Goal: Task Accomplishment & Management: Use online tool/utility

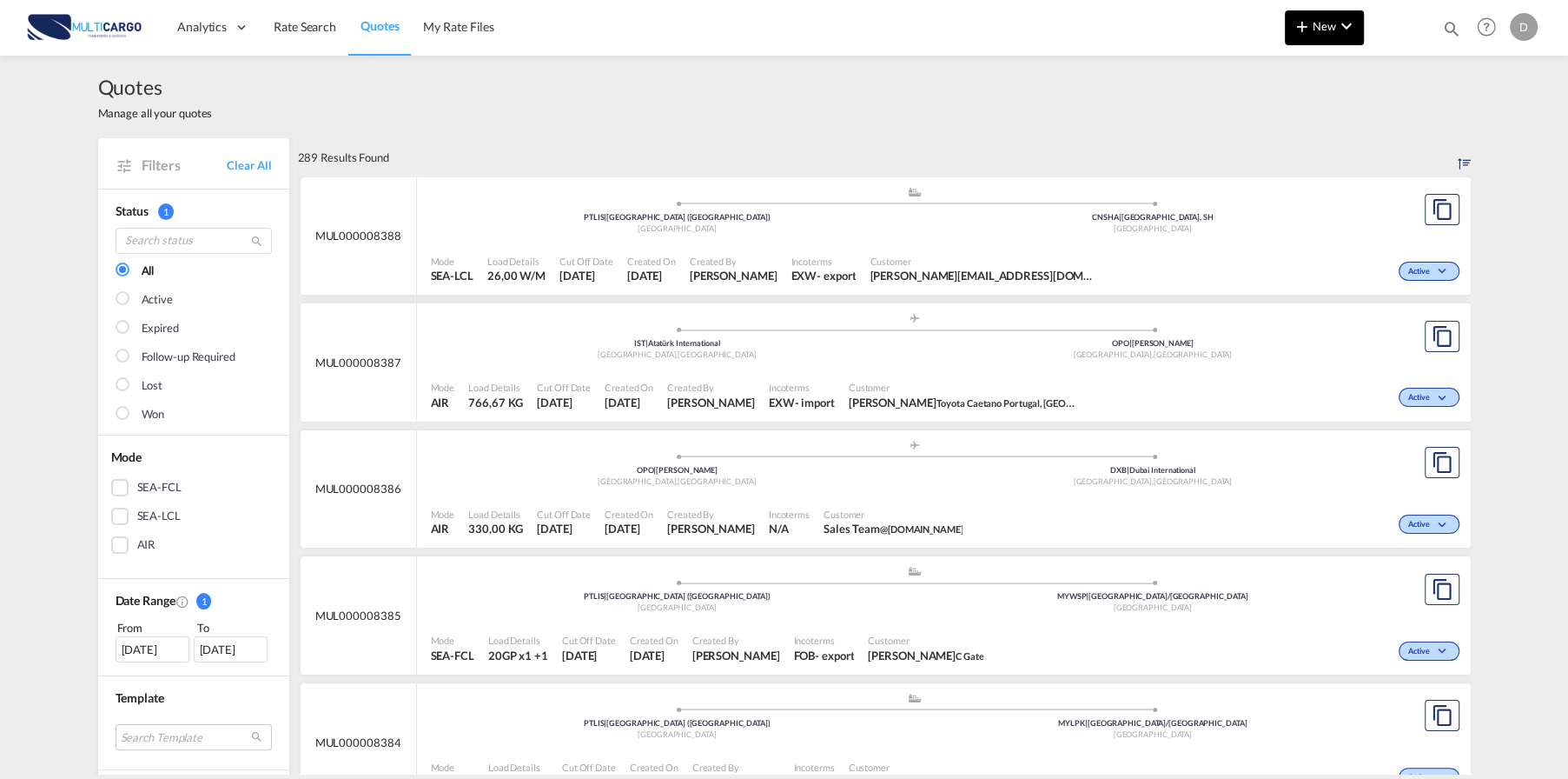
click at [1305, 22] on md-icon "icon-plus 400-fg" at bounding box center [1303, 26] width 21 height 21
click at [500, 78] on md-backdrop at bounding box center [784, 390] width 1568 height 779
click at [1331, 29] on span "New" at bounding box center [1325, 26] width 66 height 14
click at [1298, 136] on div "Quote" at bounding box center [1300, 130] width 65 height 44
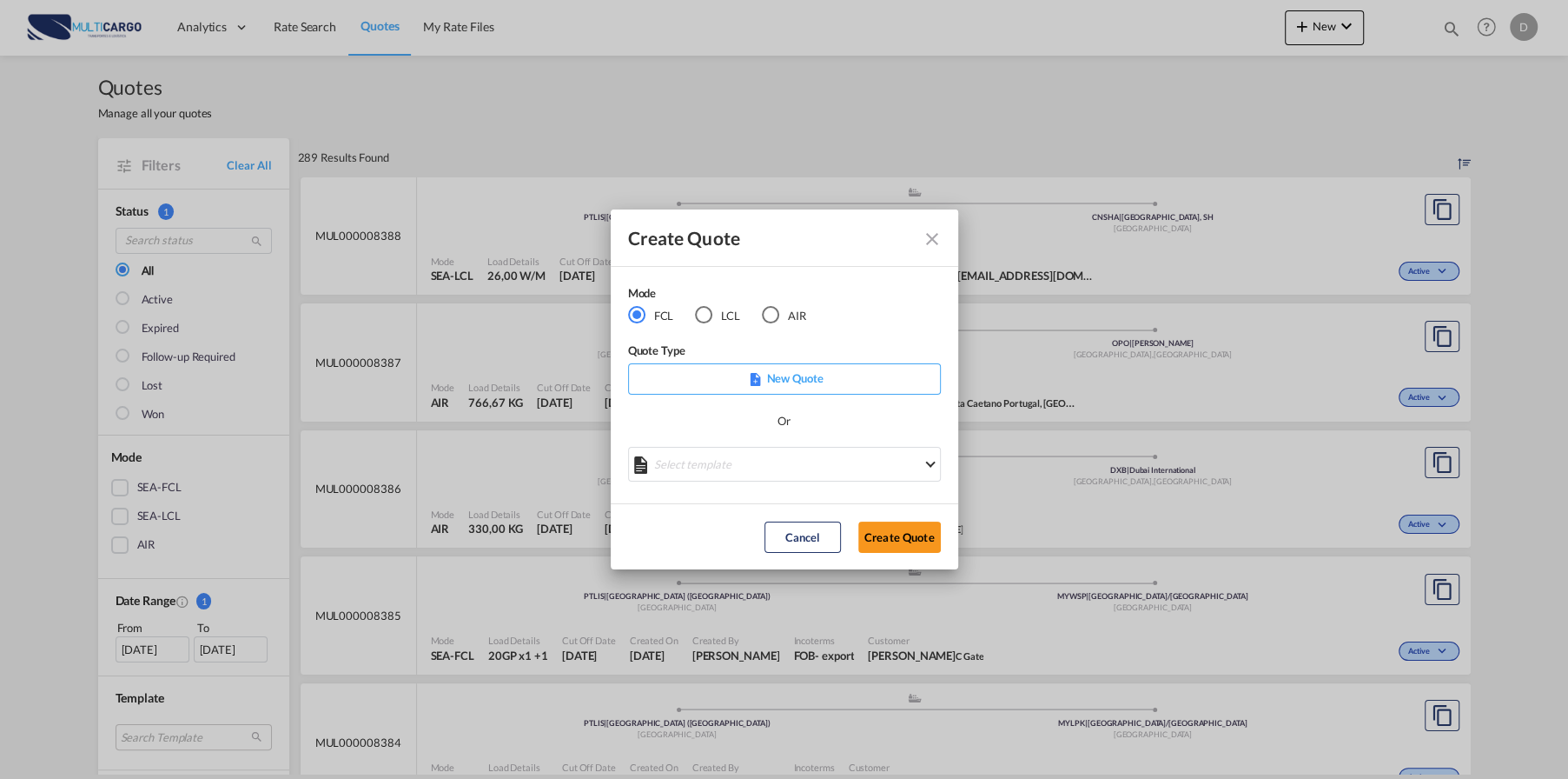
click at [773, 312] on div "AIR" at bounding box center [770, 314] width 17 height 17
click at [724, 458] on md-select "Select template [DATE] IMP_DAP_AIR_>500 [PERSON_NAME] | [DATE] [DATE]_IMP_DAP_A…" at bounding box center [784, 464] width 312 height 35
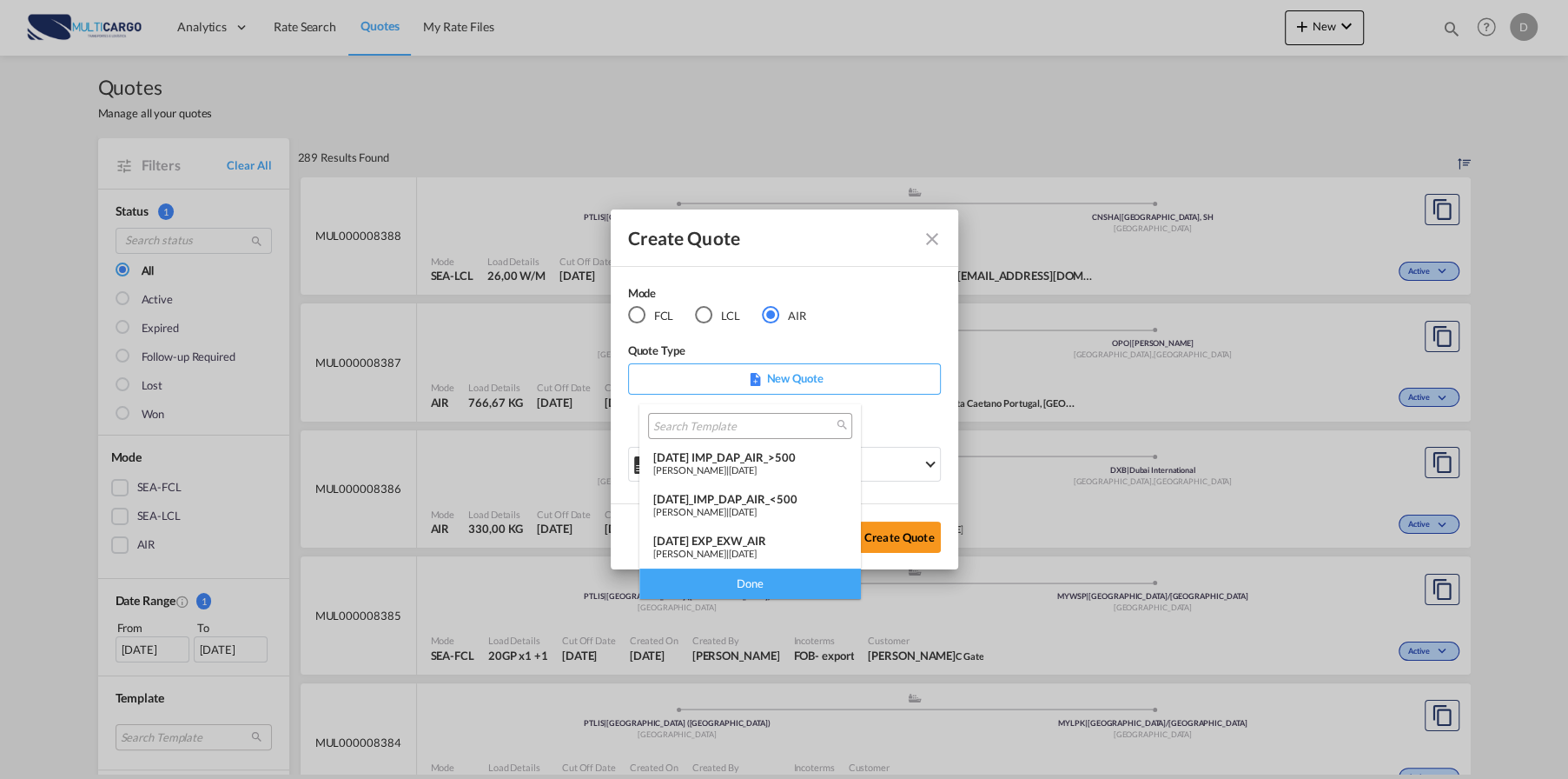
click at [726, 548] on div "[PERSON_NAME] | [DATE]" at bounding box center [750, 553] width 194 height 11
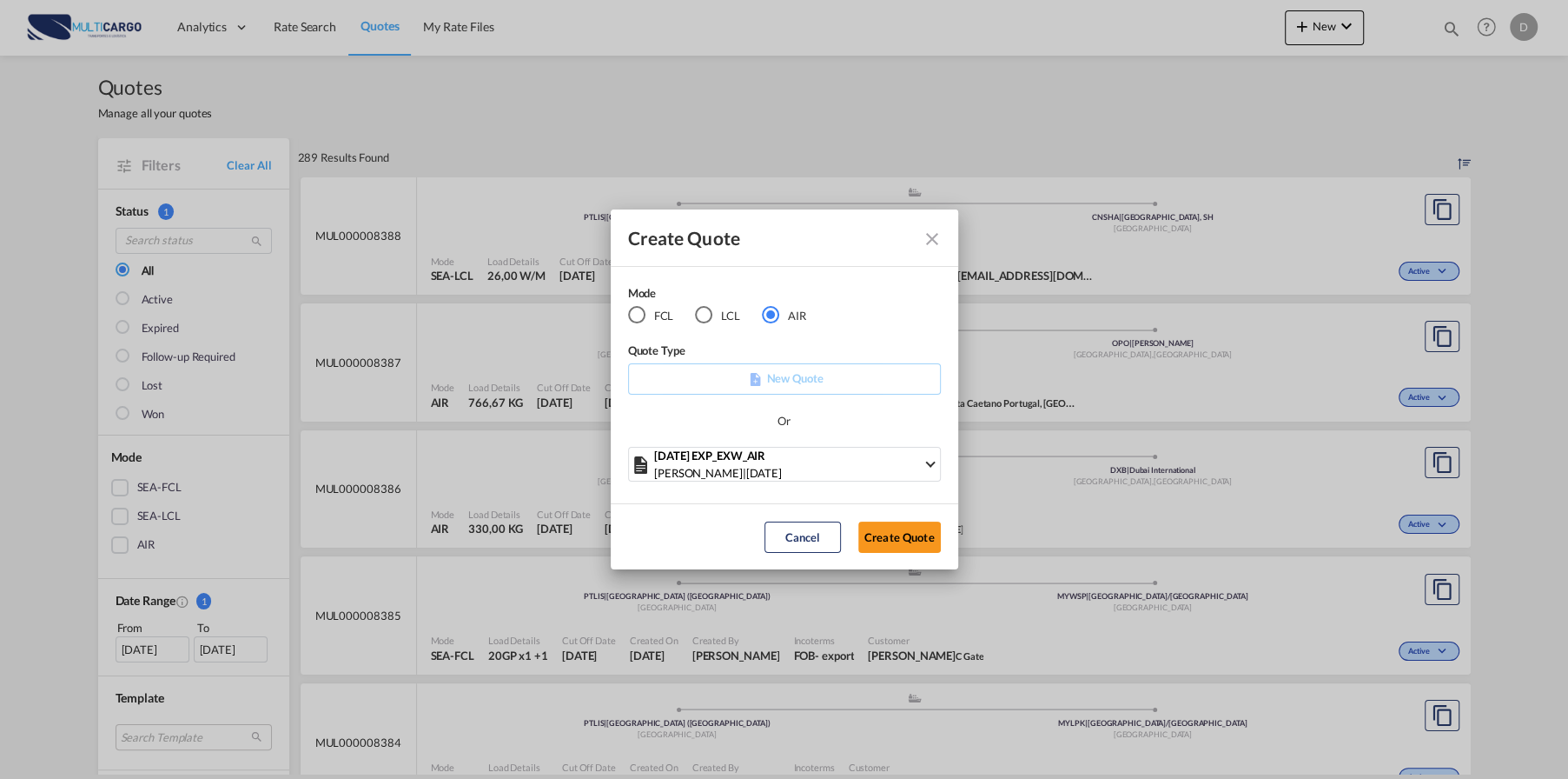
drag, startPoint x: 886, startPoint y: 537, endPoint x: 944, endPoint y: 531, distance: 58.3
click at [889, 537] on button "Create Quote" at bounding box center [899, 537] width 83 height 31
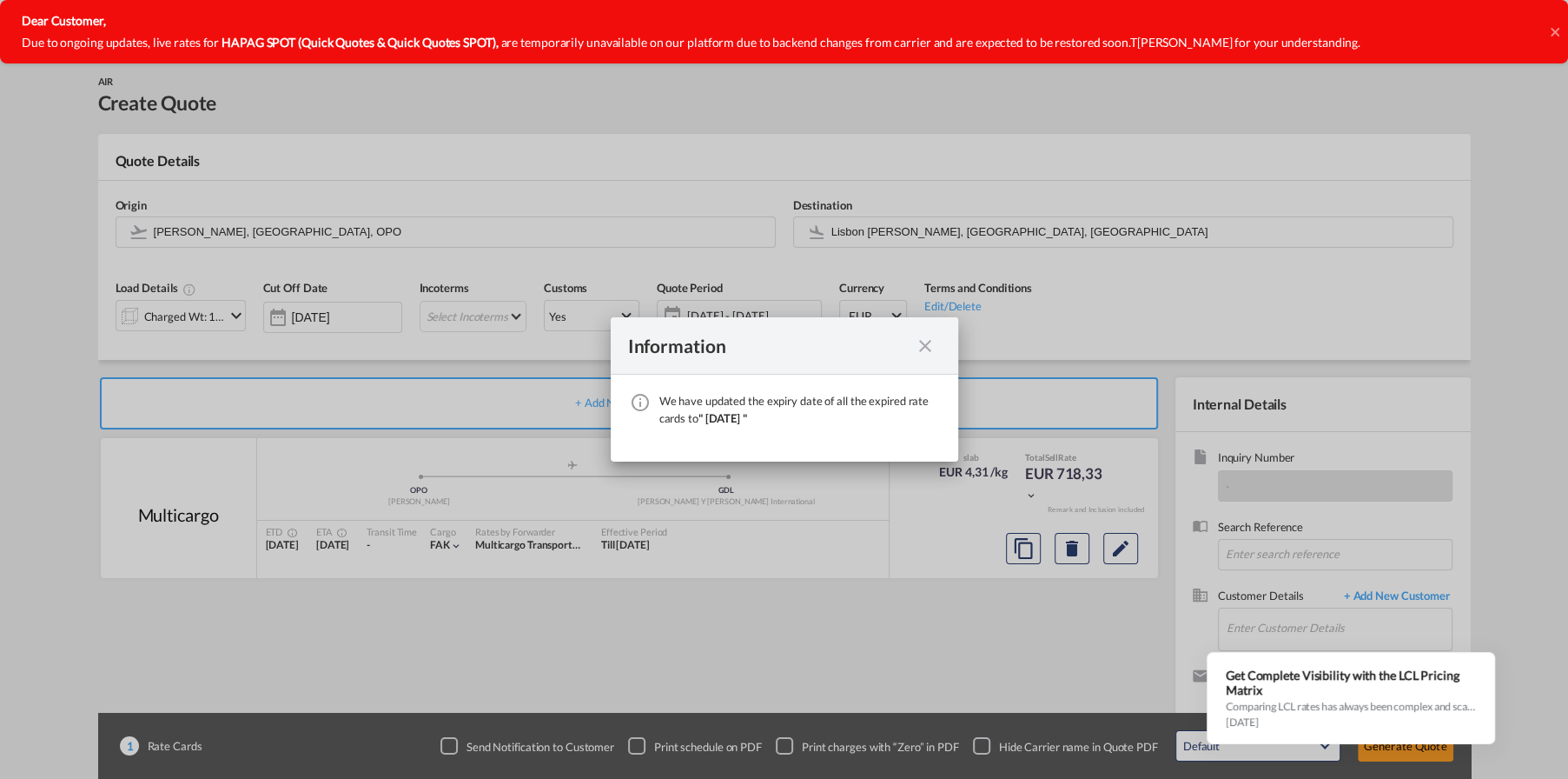
click at [925, 342] on md-icon "icon-close fg-AAA8AD cursor" at bounding box center [925, 346] width 21 height 21
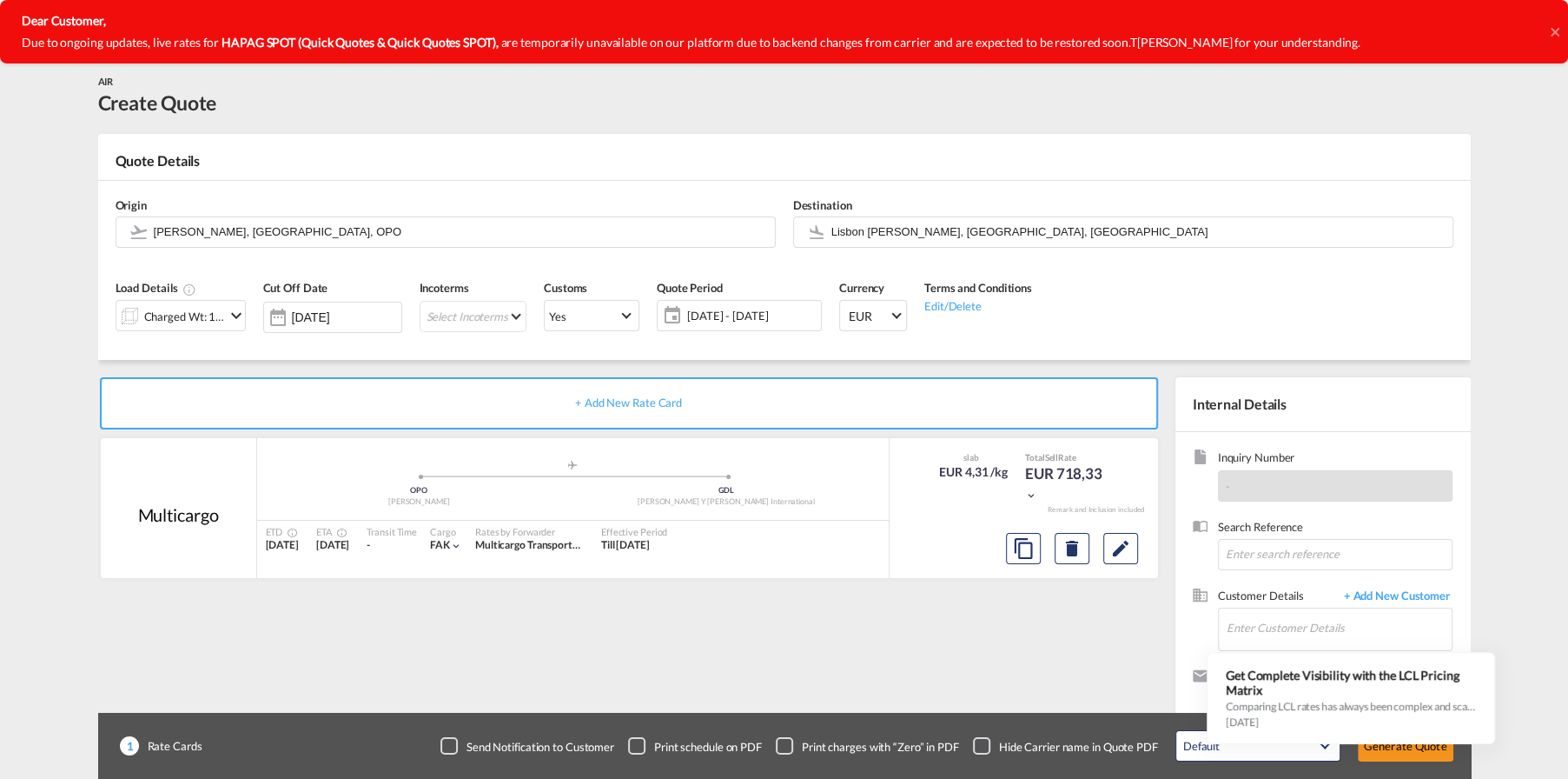
click at [1551, 31] on icon at bounding box center [1555, 32] width 9 height 14
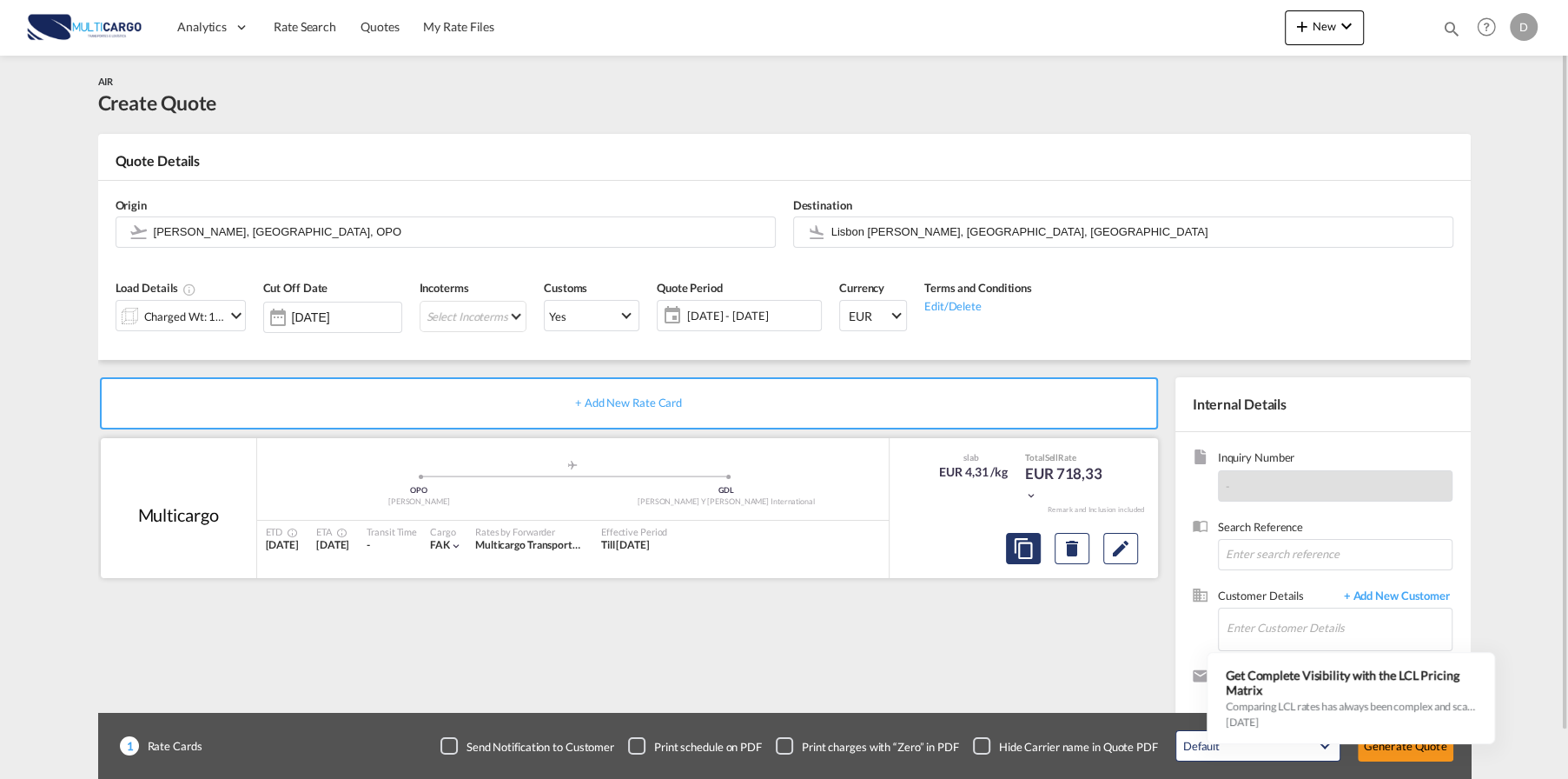
click at [1027, 543] on md-icon "assets/icons/custom/copyQuote.svg" at bounding box center [1024, 548] width 21 height 21
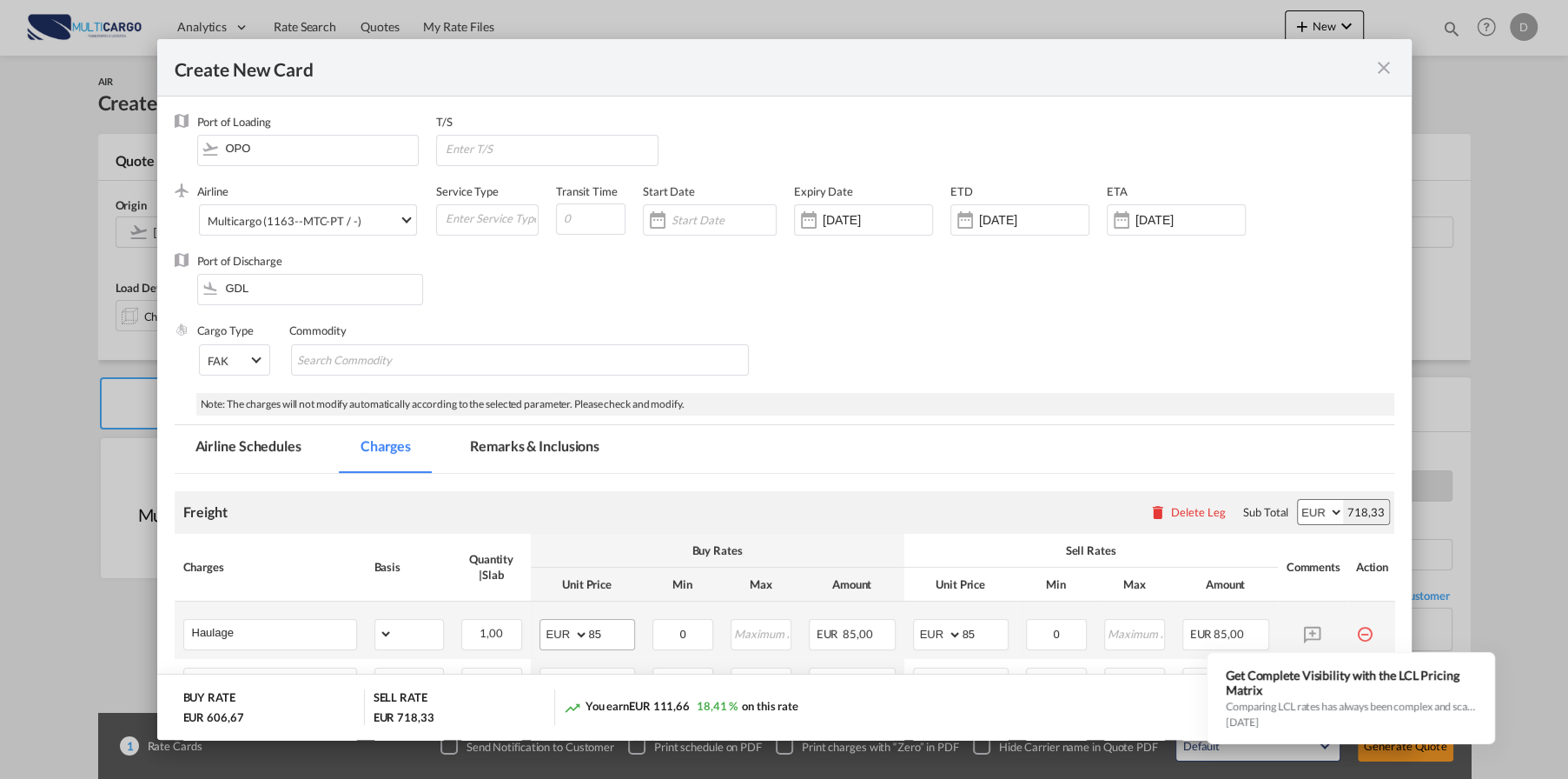
select select "per_shipment"
select select "per_awb"
select select "per_document"
select select "per_shipment"
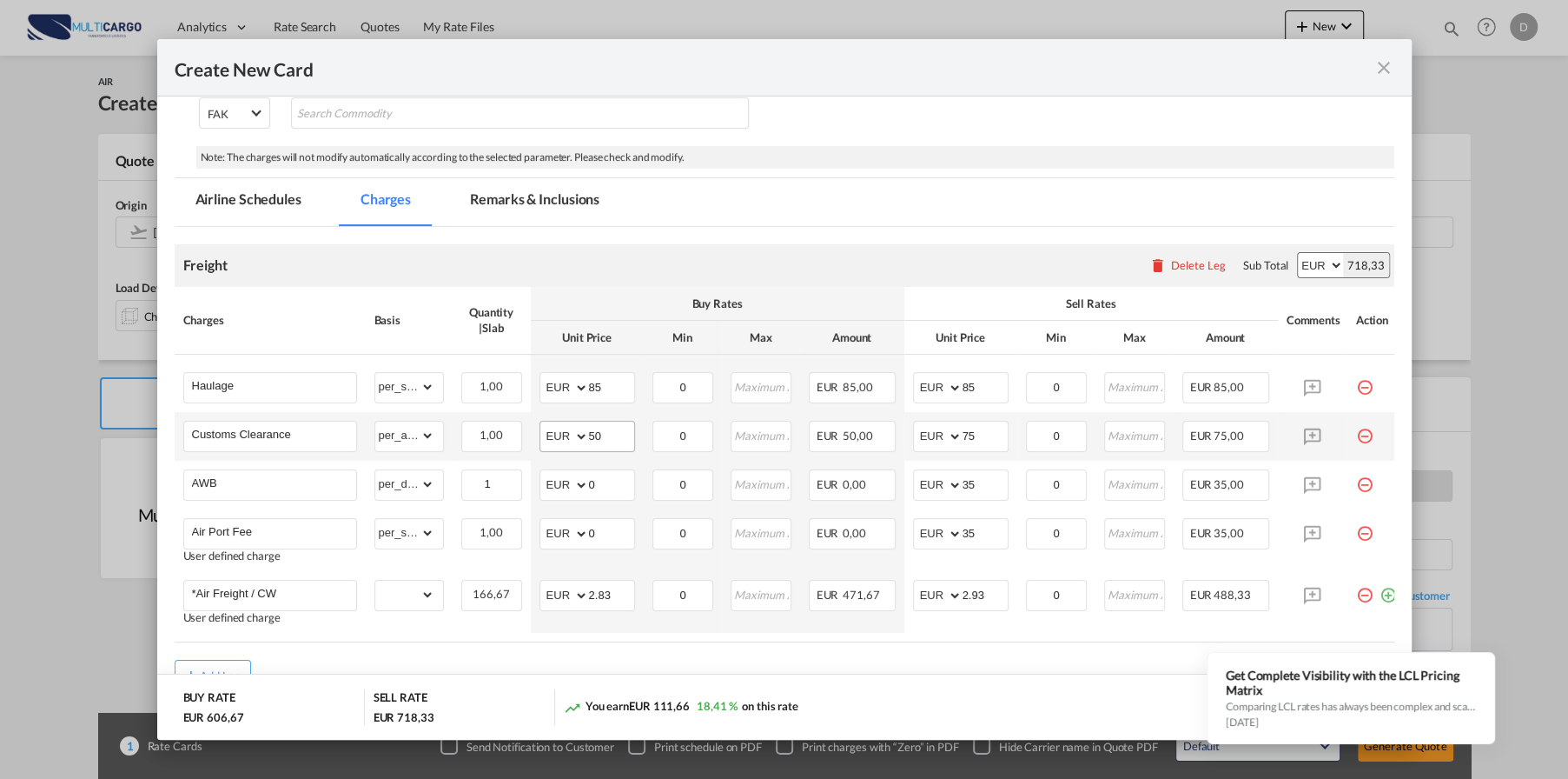
scroll to position [331, 0]
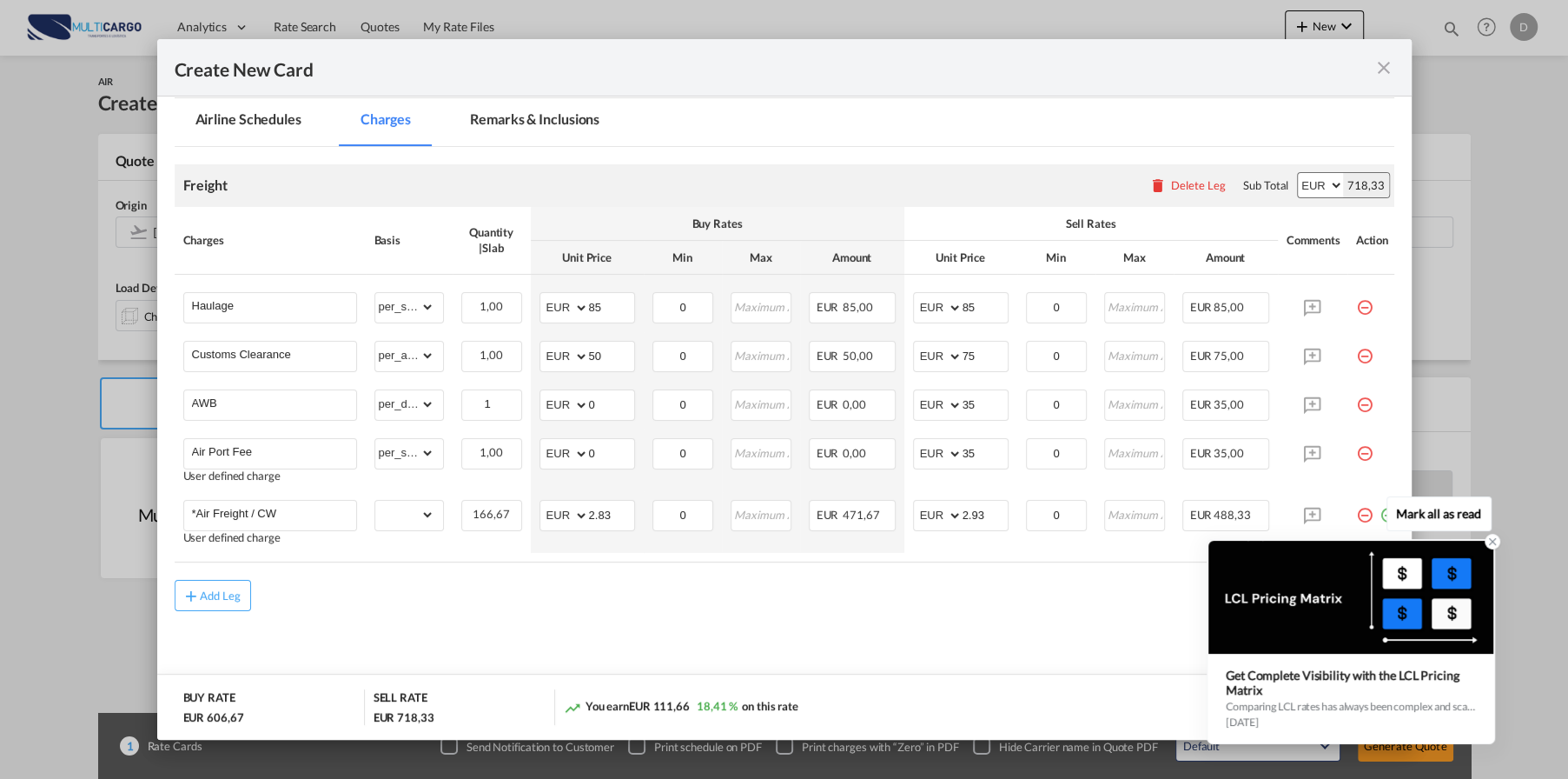
click at [1492, 536] on icon at bounding box center [1492, 542] width 12 height 12
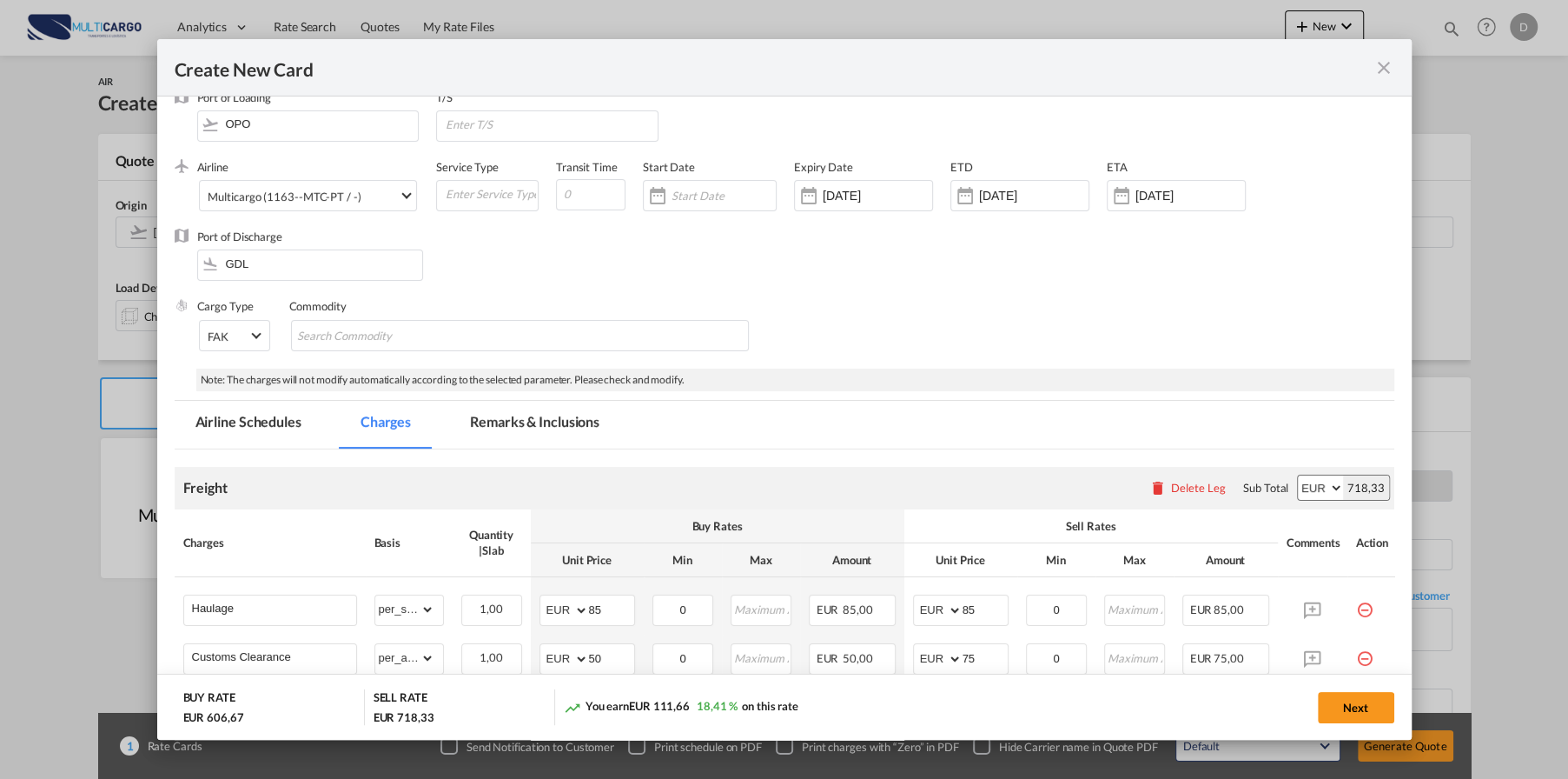
scroll to position [20, 0]
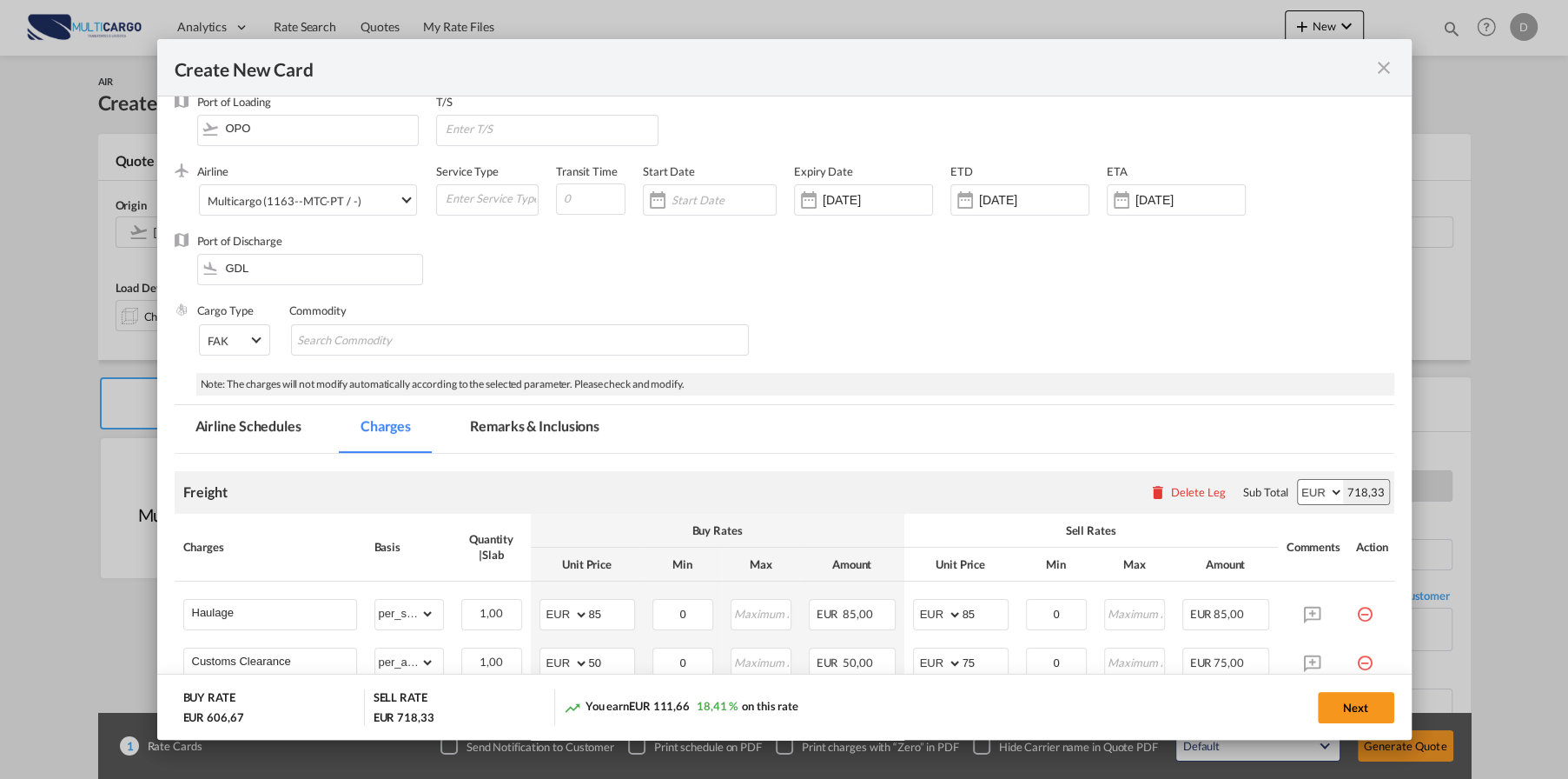
click at [1385, 66] on md-icon "icon-close fg-AAA8AD m-0 pointer" at bounding box center [1385, 67] width 21 height 21
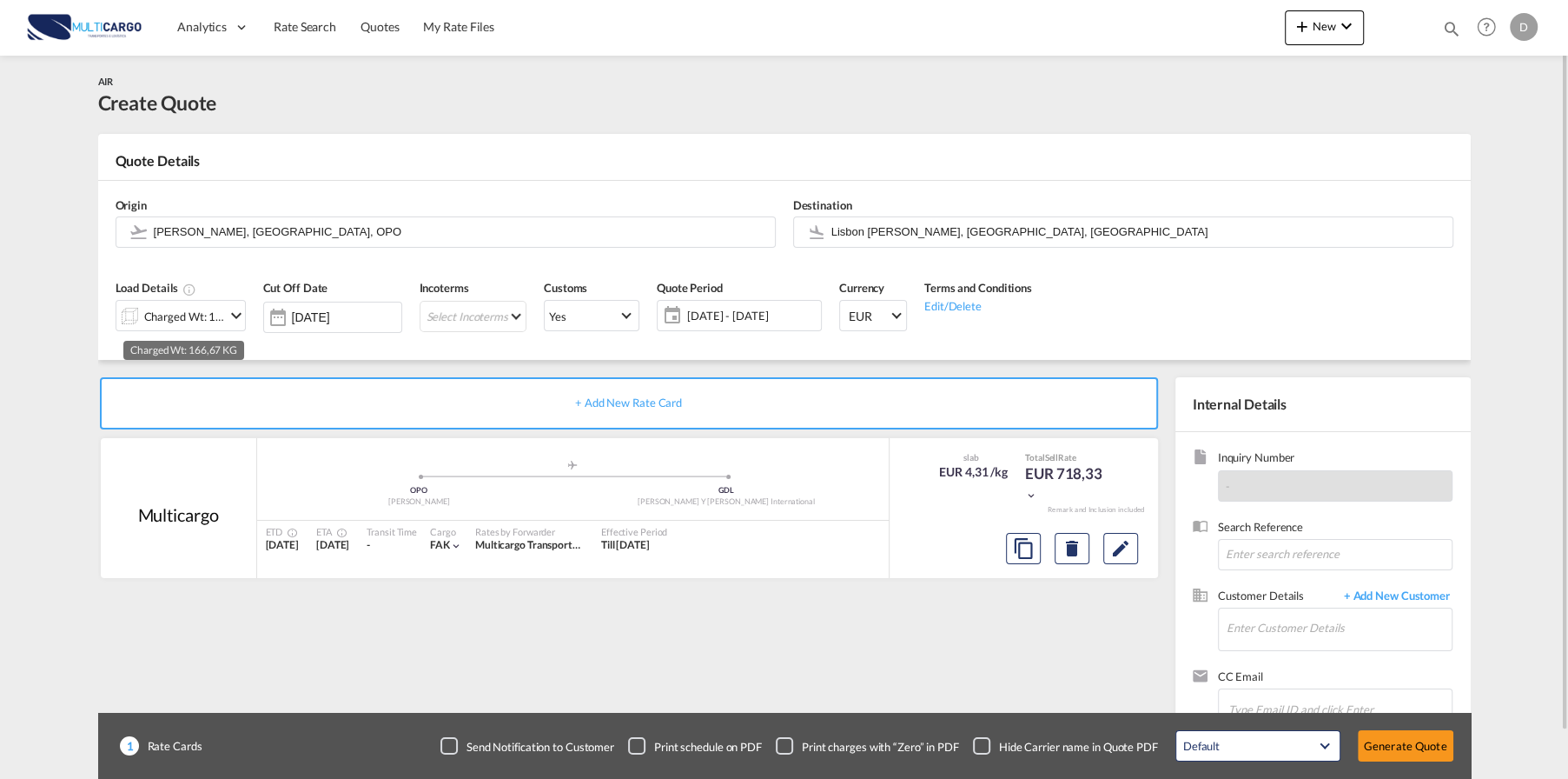
click at [205, 312] on div "Charged Wt: 166,67 KG" at bounding box center [185, 316] width 82 height 25
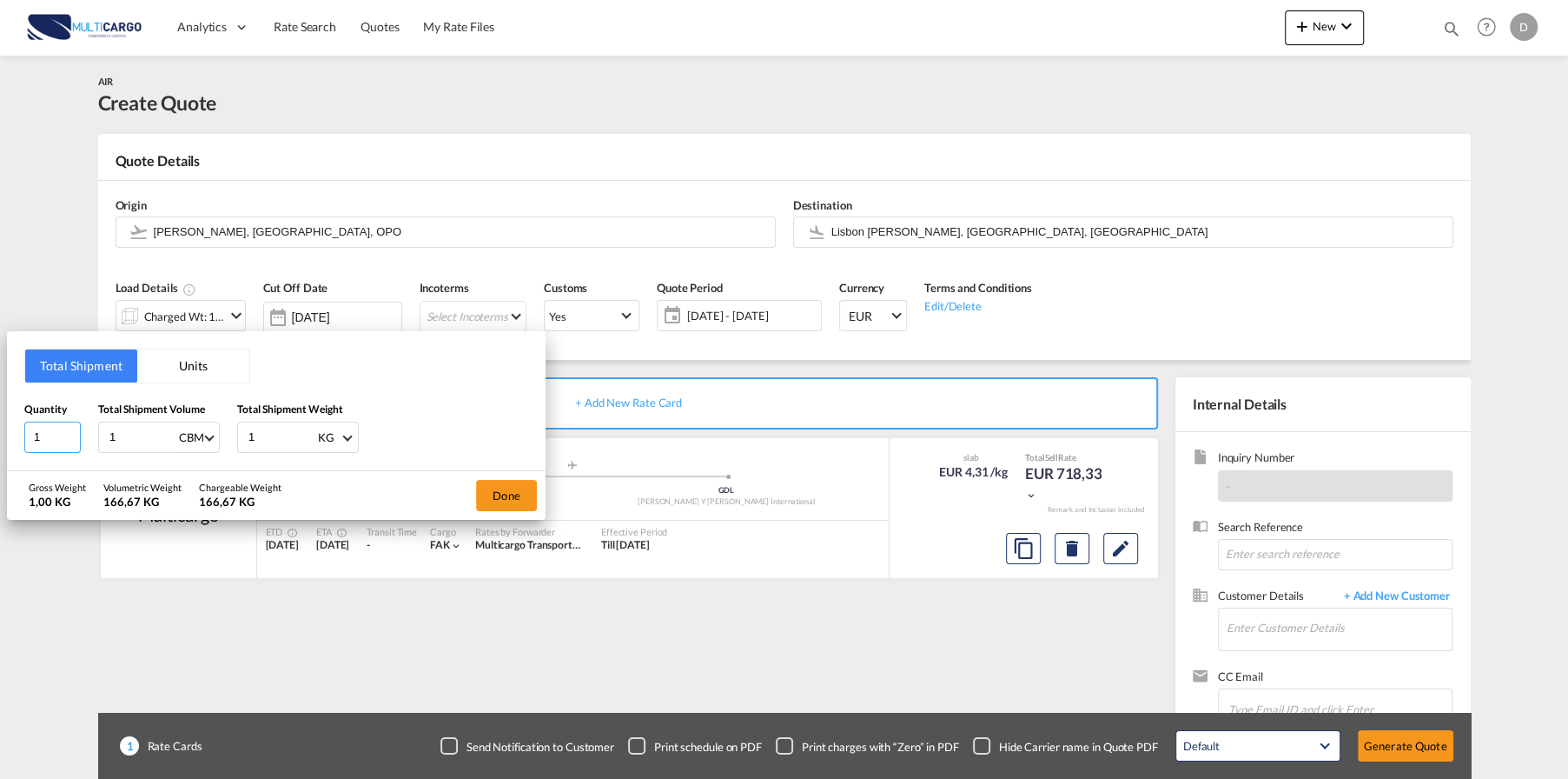
click at [51, 434] on input "1" at bounding box center [52, 437] width 56 height 31
type input "5"
click at [128, 430] on input "1" at bounding box center [142, 437] width 69 height 29
type input "0"
type input "0.5"
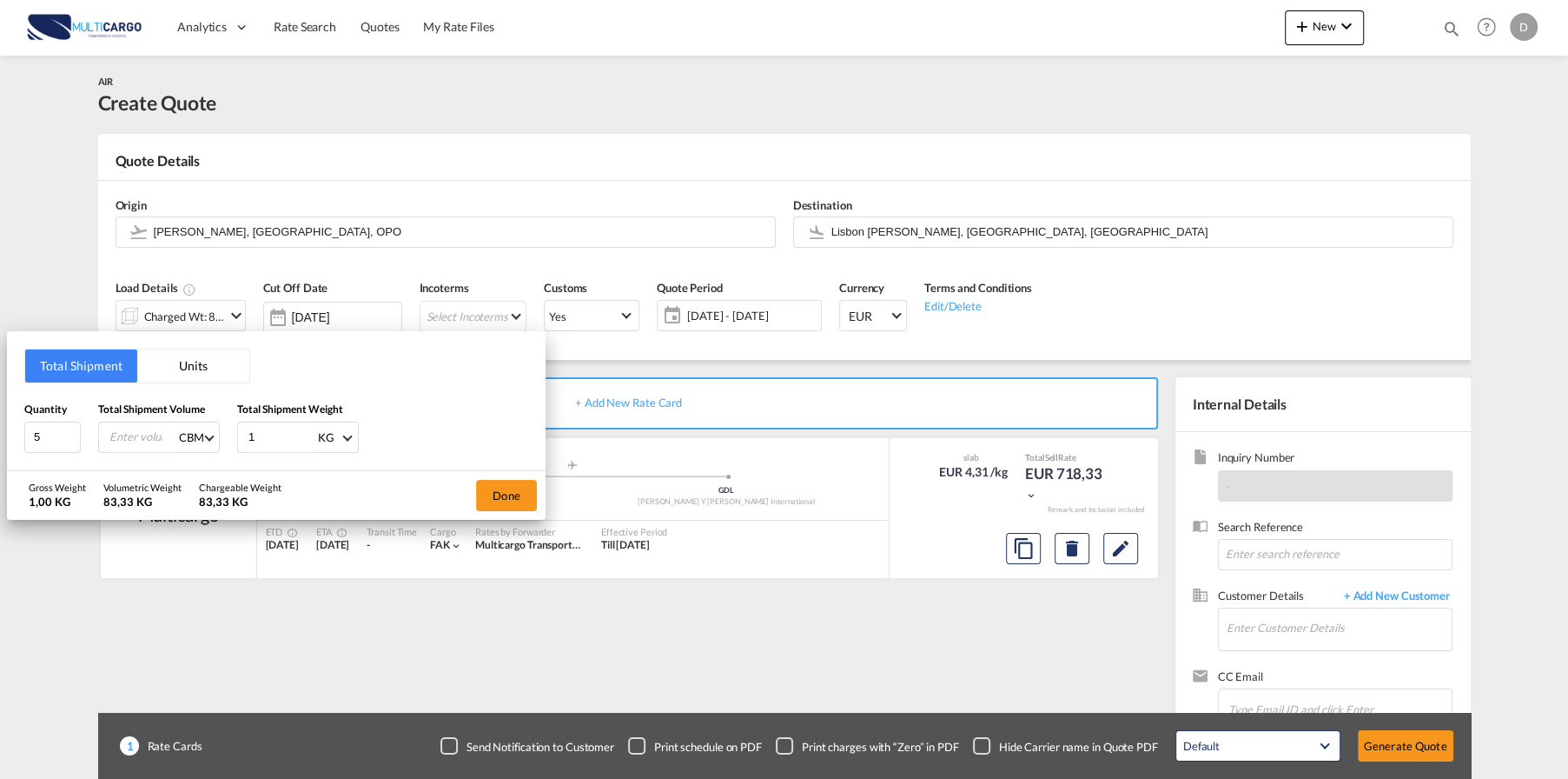
type input "0"
type input "6"
type input "6.78"
click at [261, 434] on input "1" at bounding box center [281, 437] width 69 height 29
type input "100"
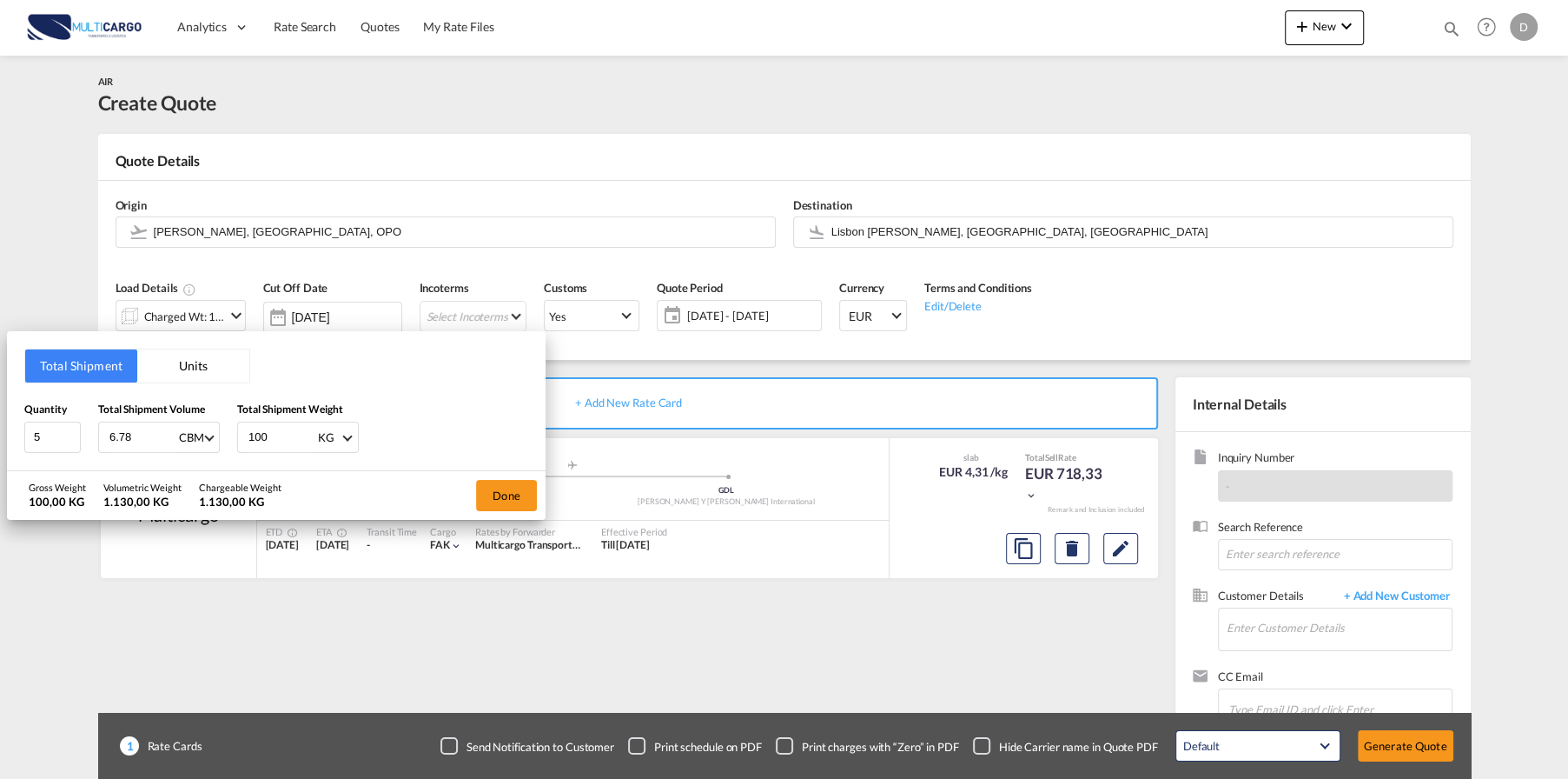
click at [688, 635] on div "Total Shipment Units Quantity 5 Total Shipment Volume 6.78 CBM CBM CFT KG LB To…" at bounding box center [784, 390] width 1568 height 779
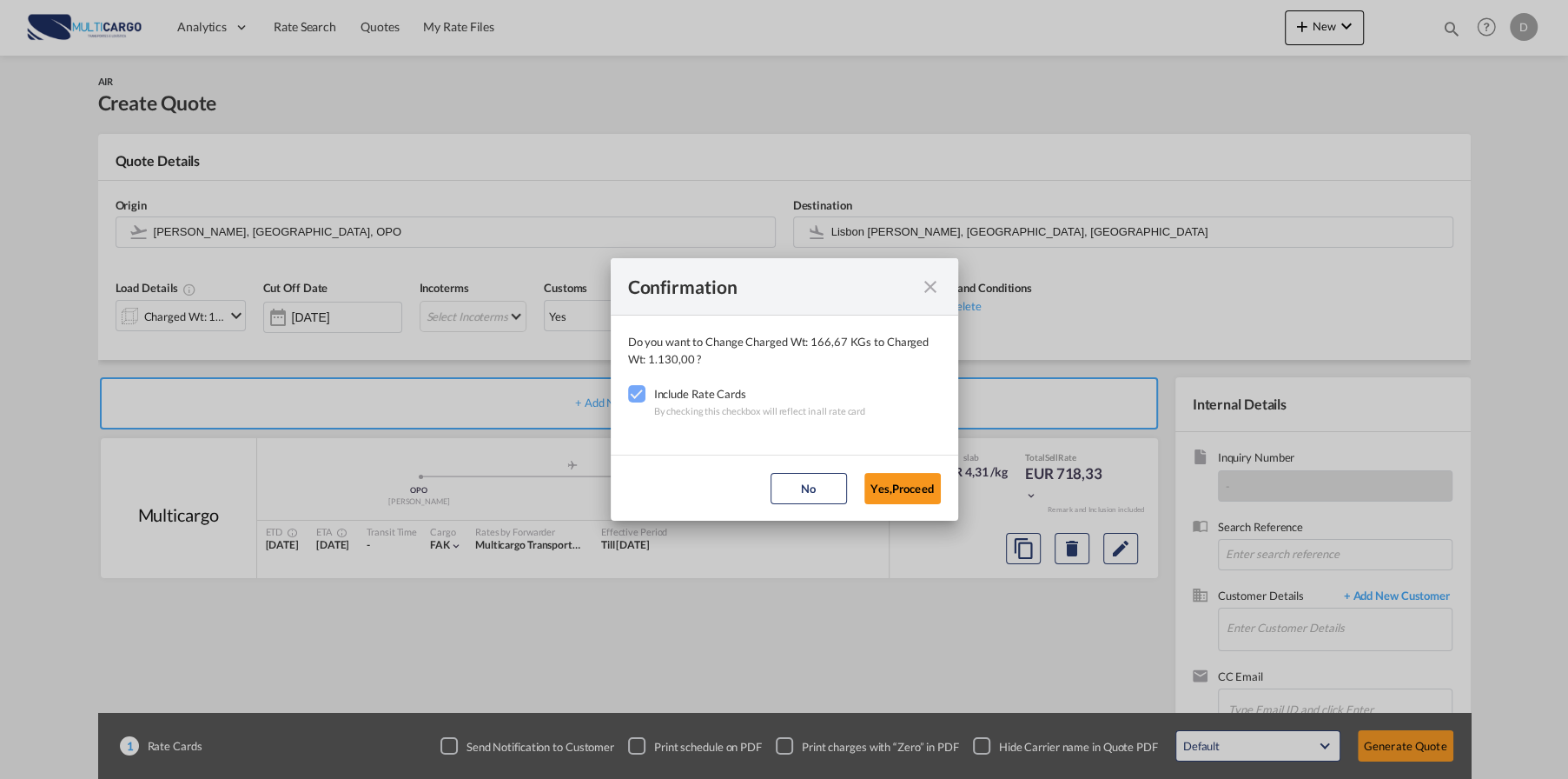
click at [927, 284] on md-icon "icon-close fg-AAA8AD cursor" at bounding box center [931, 287] width 21 height 21
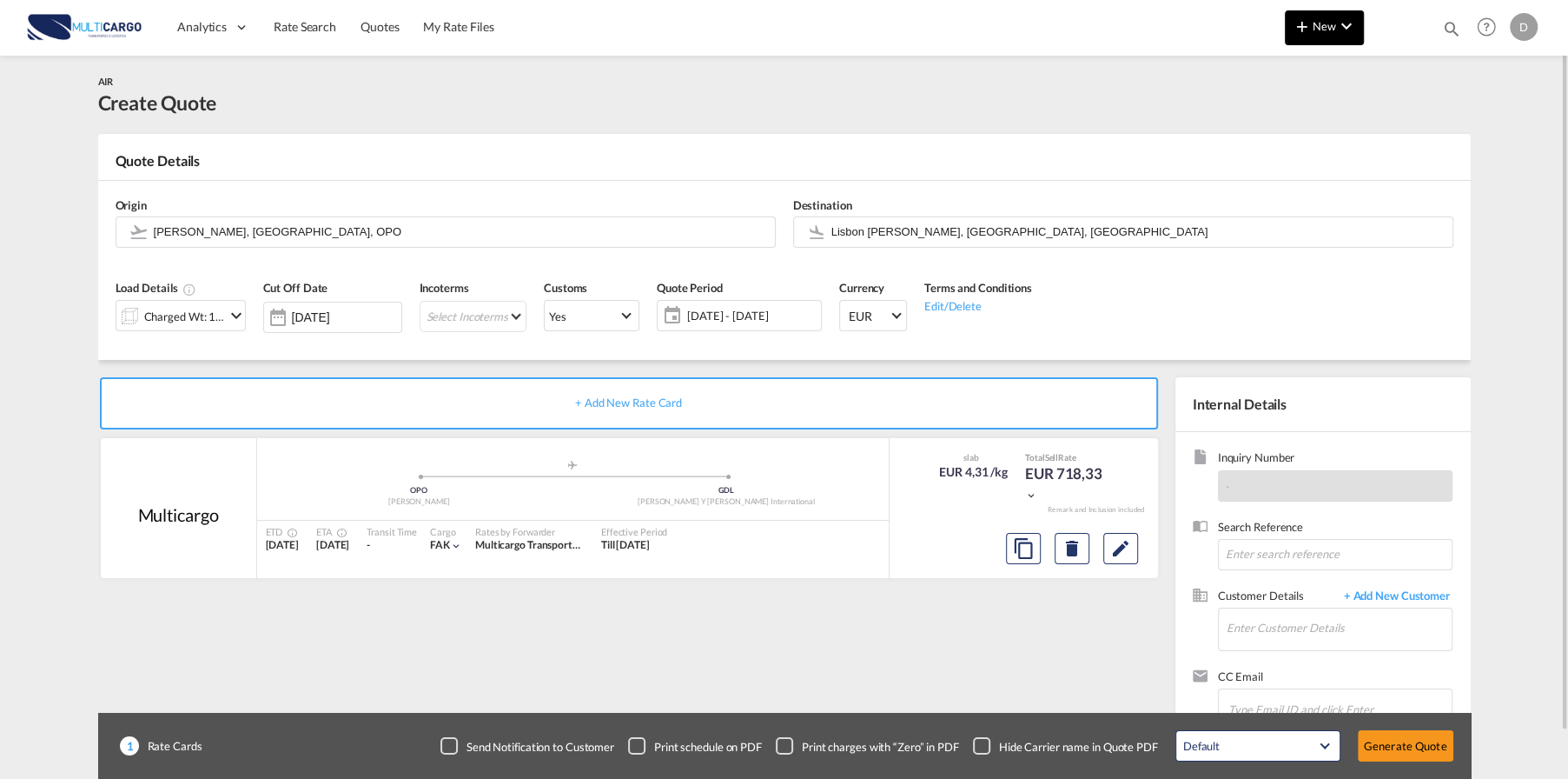
click at [1338, 35] on md-icon "icon-chevron-down" at bounding box center [1347, 26] width 21 height 21
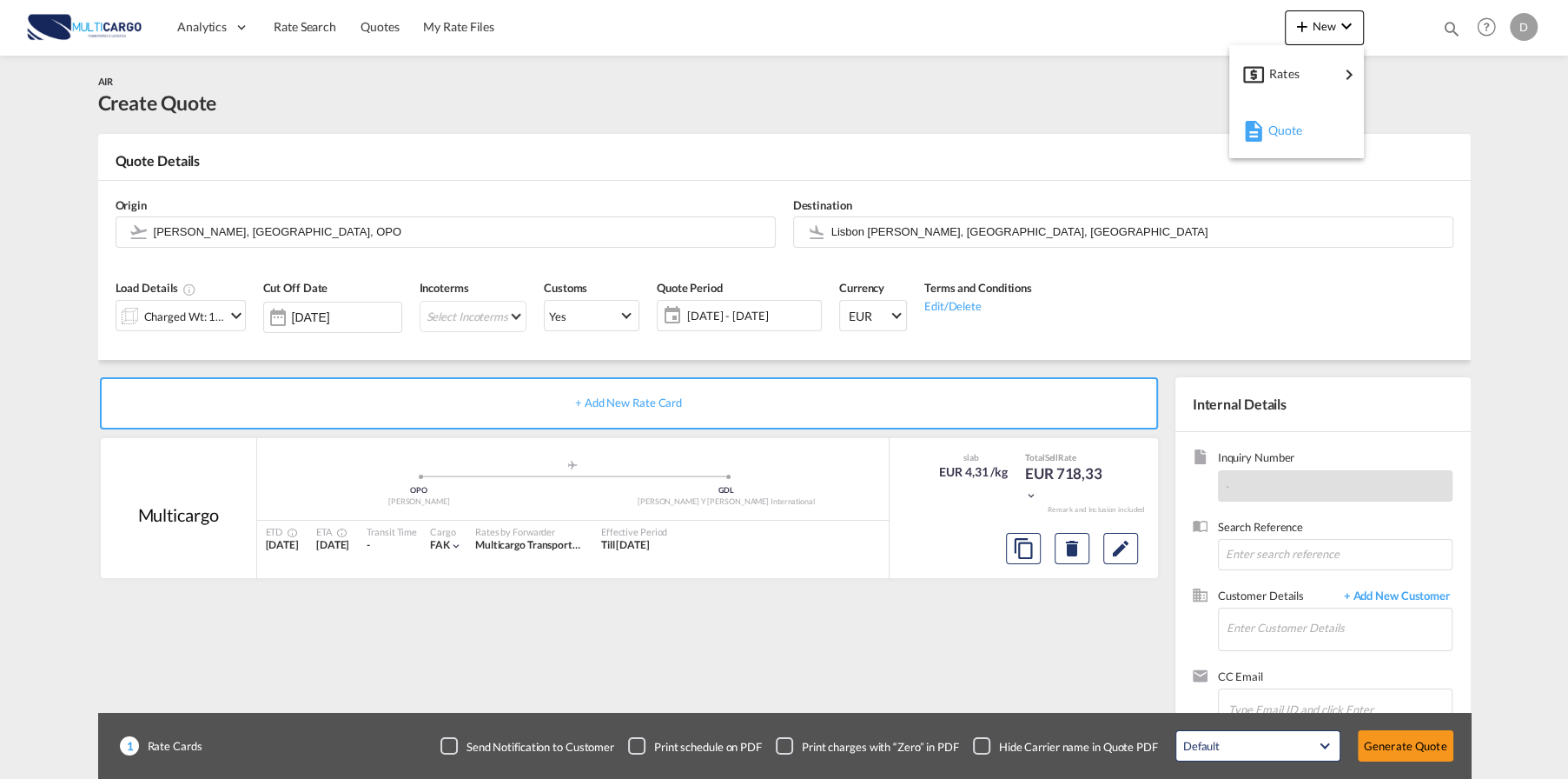
click at [1287, 129] on span "Quote" at bounding box center [1277, 130] width 19 height 35
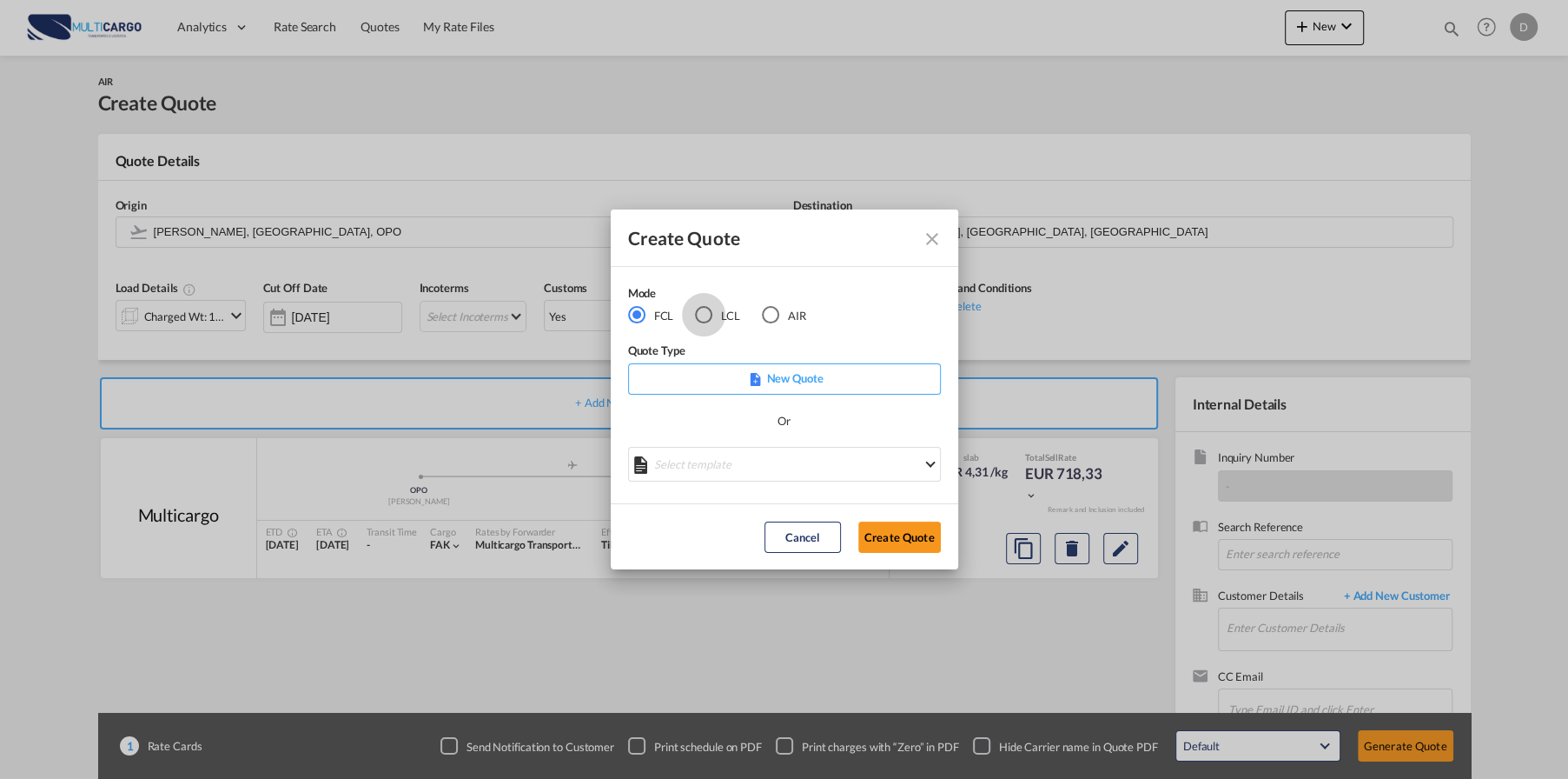
drag, startPoint x: 703, startPoint y: 312, endPoint x: 756, endPoint y: 399, distance: 101.9
click at [708, 312] on div "LCL" at bounding box center [704, 314] width 17 height 17
click at [695, 451] on md-select "Select template TPS valid up to 31/12 [PERSON_NAME] | [DATE] [DATE] EXP_SP Gera…" at bounding box center [784, 464] width 312 height 35
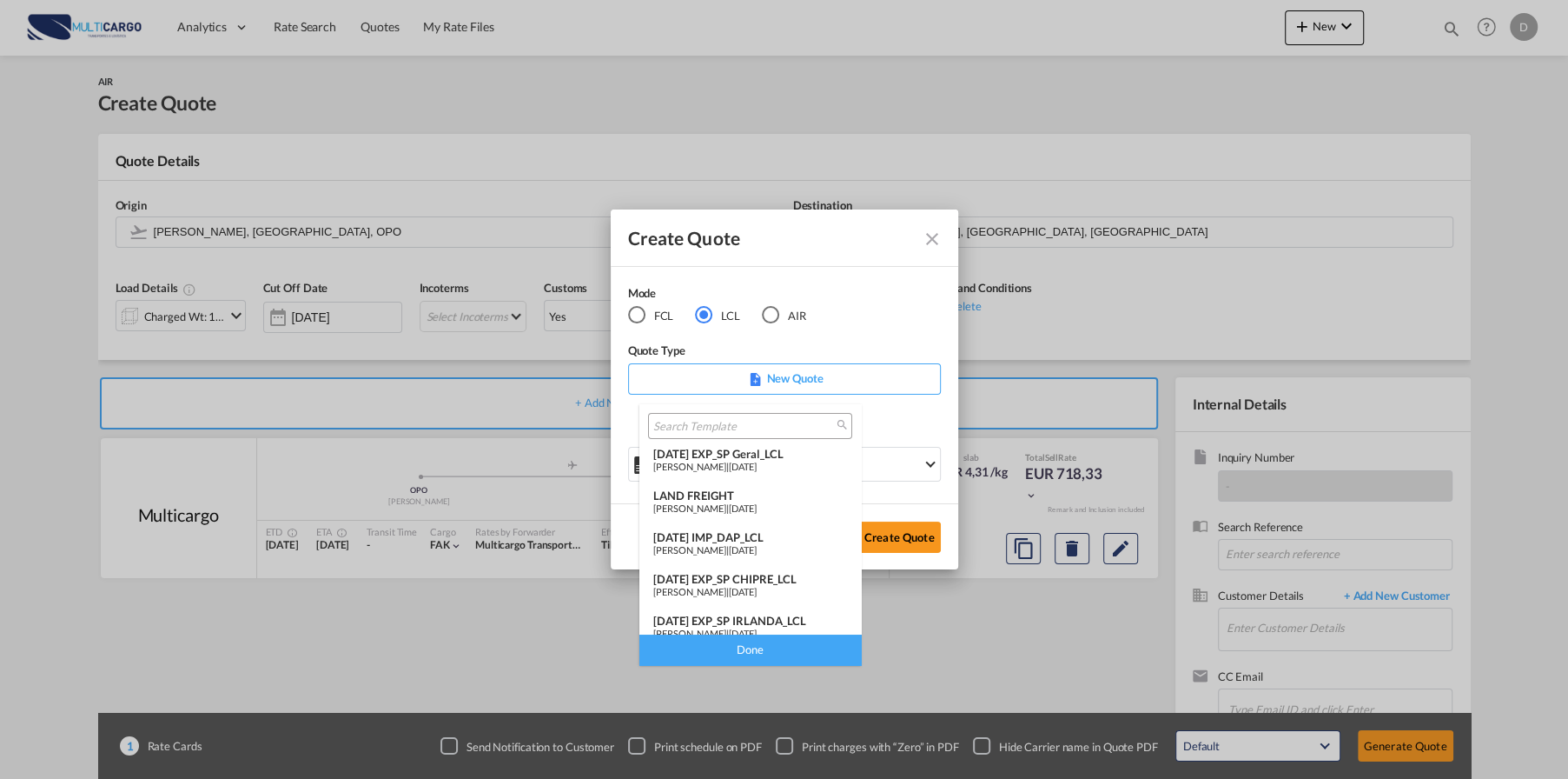
scroll to position [0, 0]
drag, startPoint x: 749, startPoint y: 506, endPoint x: 876, endPoint y: 542, distance: 132.0
click at [751, 506] on span "[DATE]" at bounding box center [743, 512] width 28 height 11
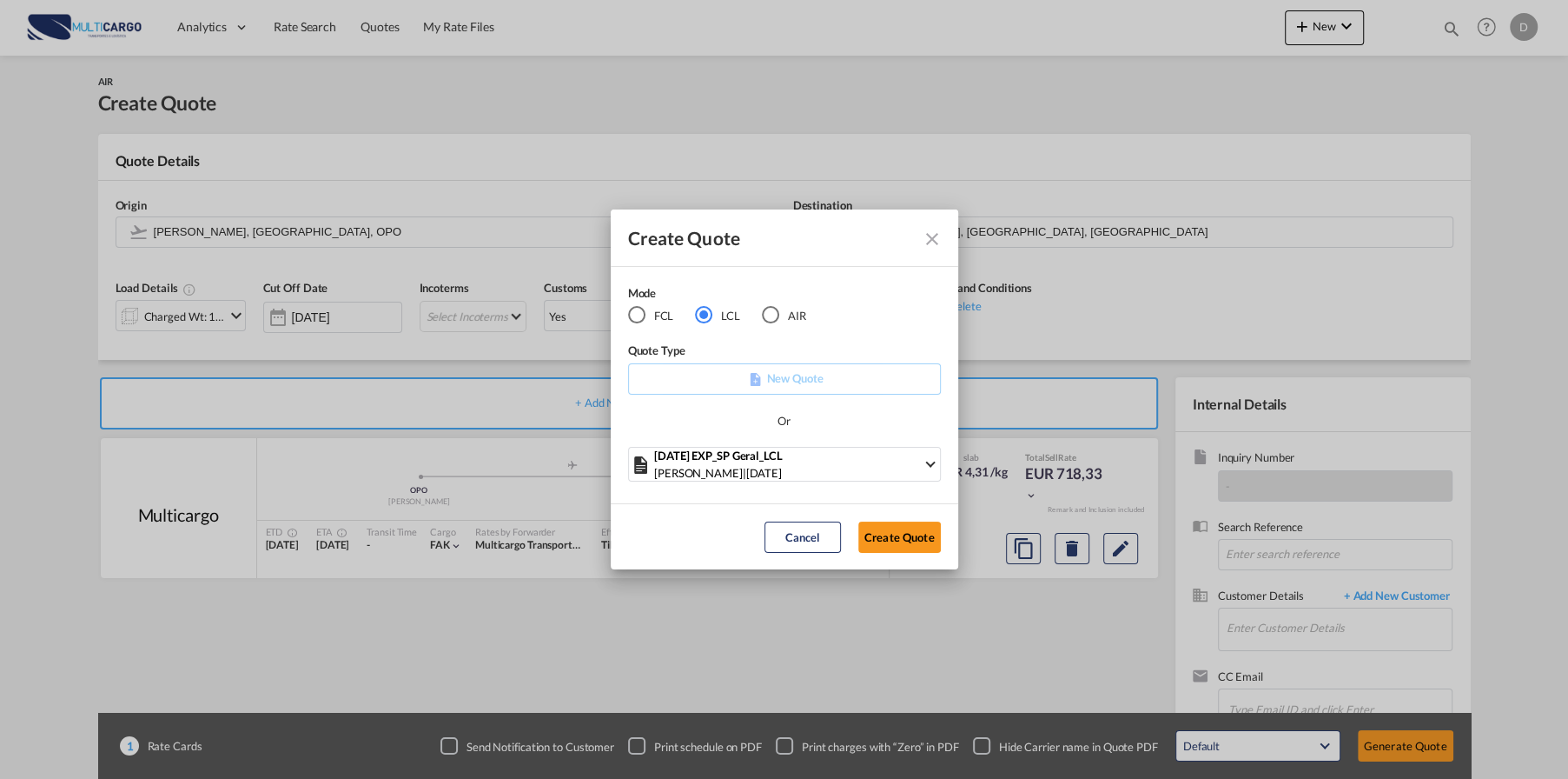
click at [893, 532] on button "Create Quote" at bounding box center [899, 537] width 83 height 31
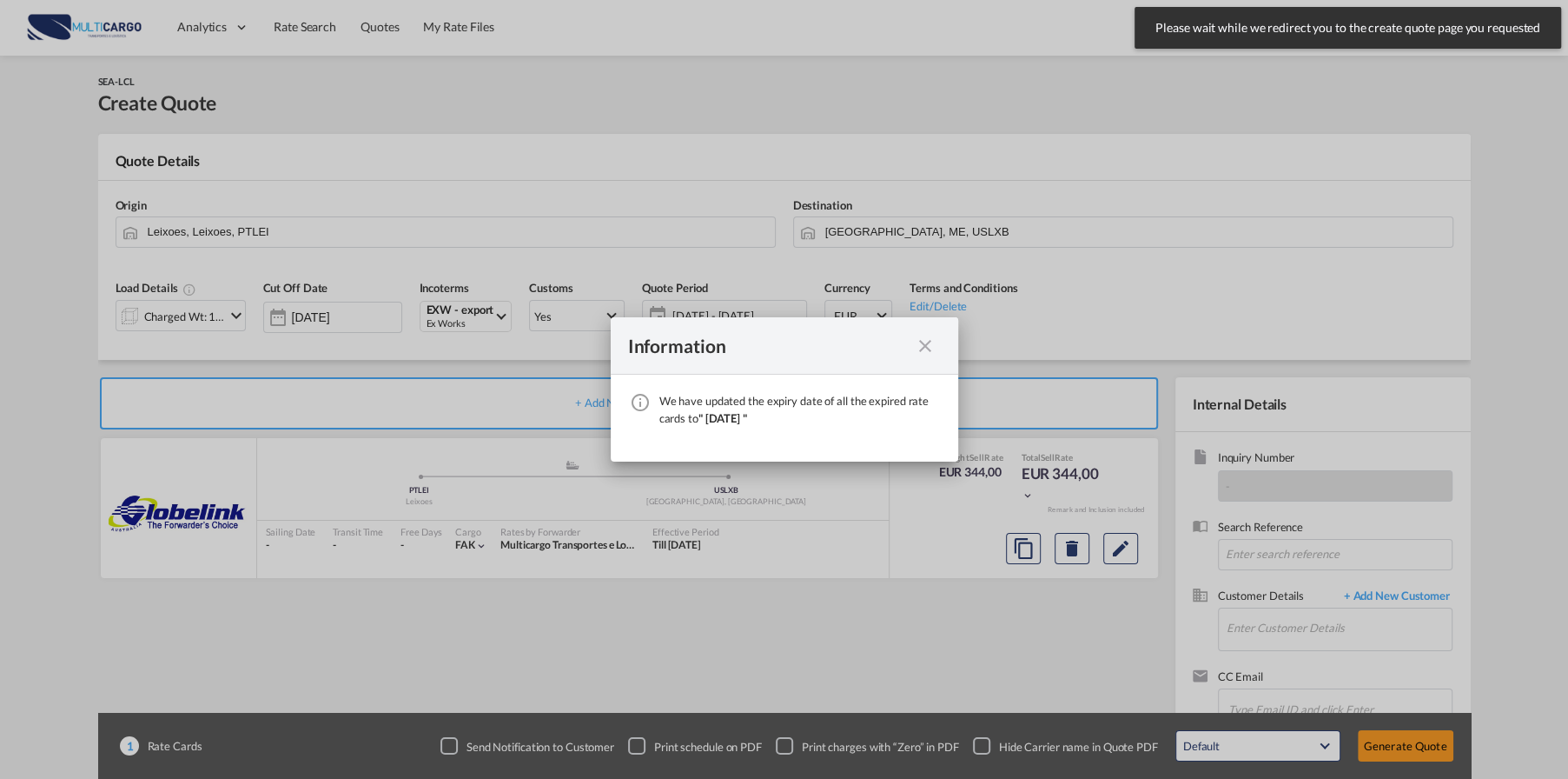
drag, startPoint x: 923, startPoint y: 341, endPoint x: 865, endPoint y: 361, distance: 61.4
click at [924, 341] on md-icon "icon-close fg-AAA8AD cursor" at bounding box center [925, 346] width 21 height 21
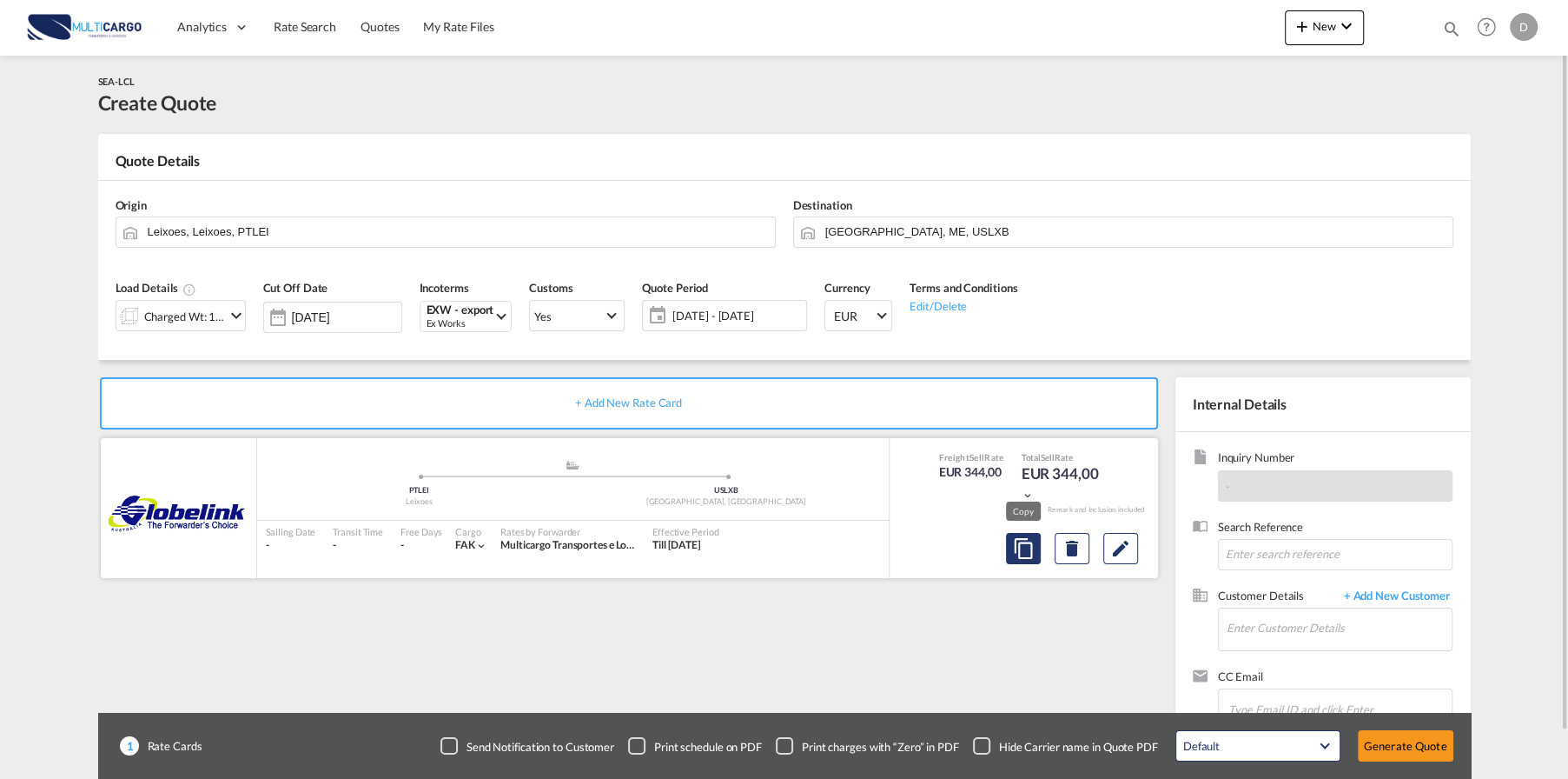
click at [1026, 542] on md-icon "assets/icons/custom/copyQuote.svg" at bounding box center [1024, 548] width 21 height 21
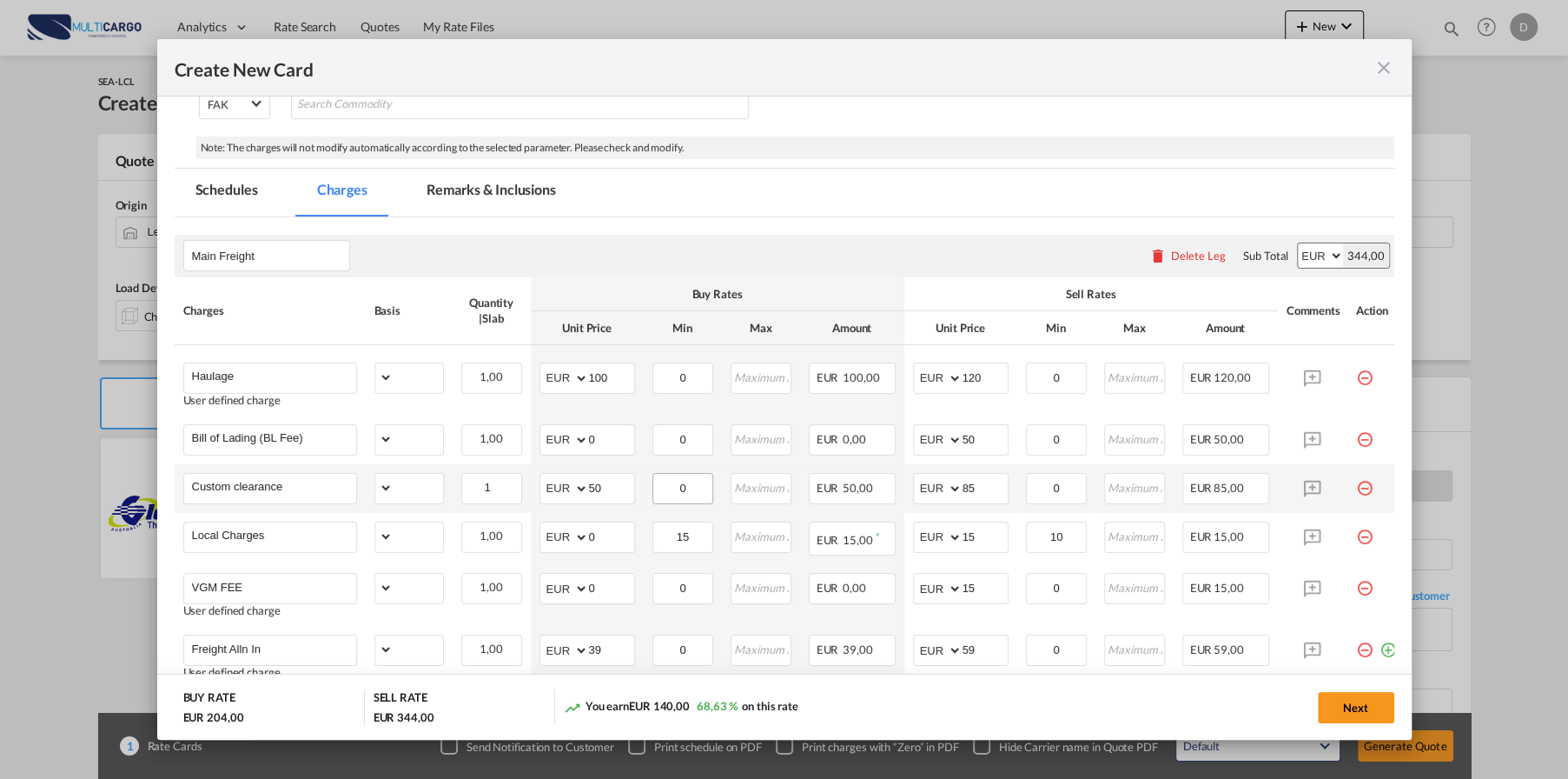
select select "per_shipment"
select select "per_bl"
select select "per_document"
select select "per_cbm"
select select "per_hbl"
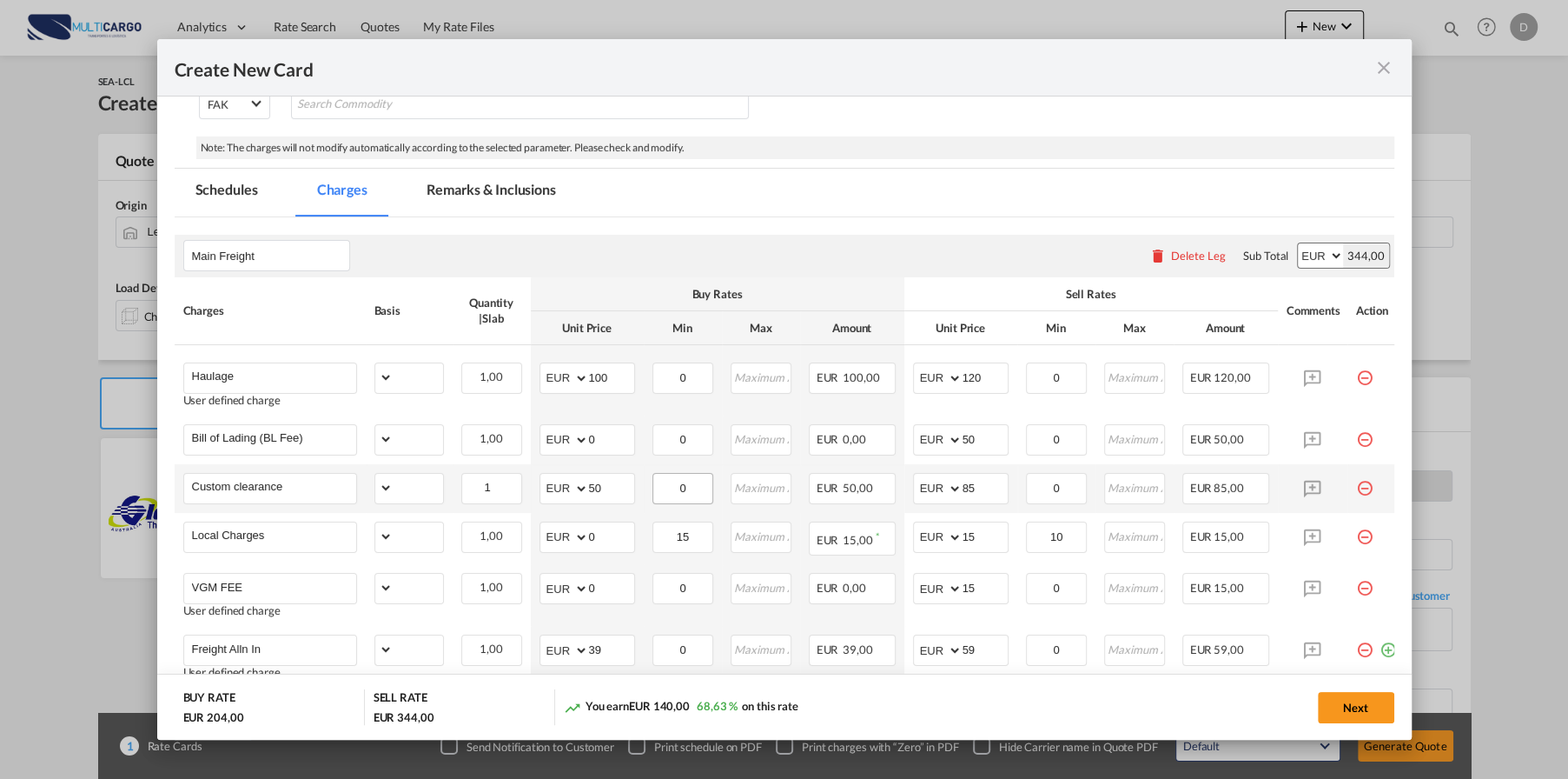
select select "per_cbm"
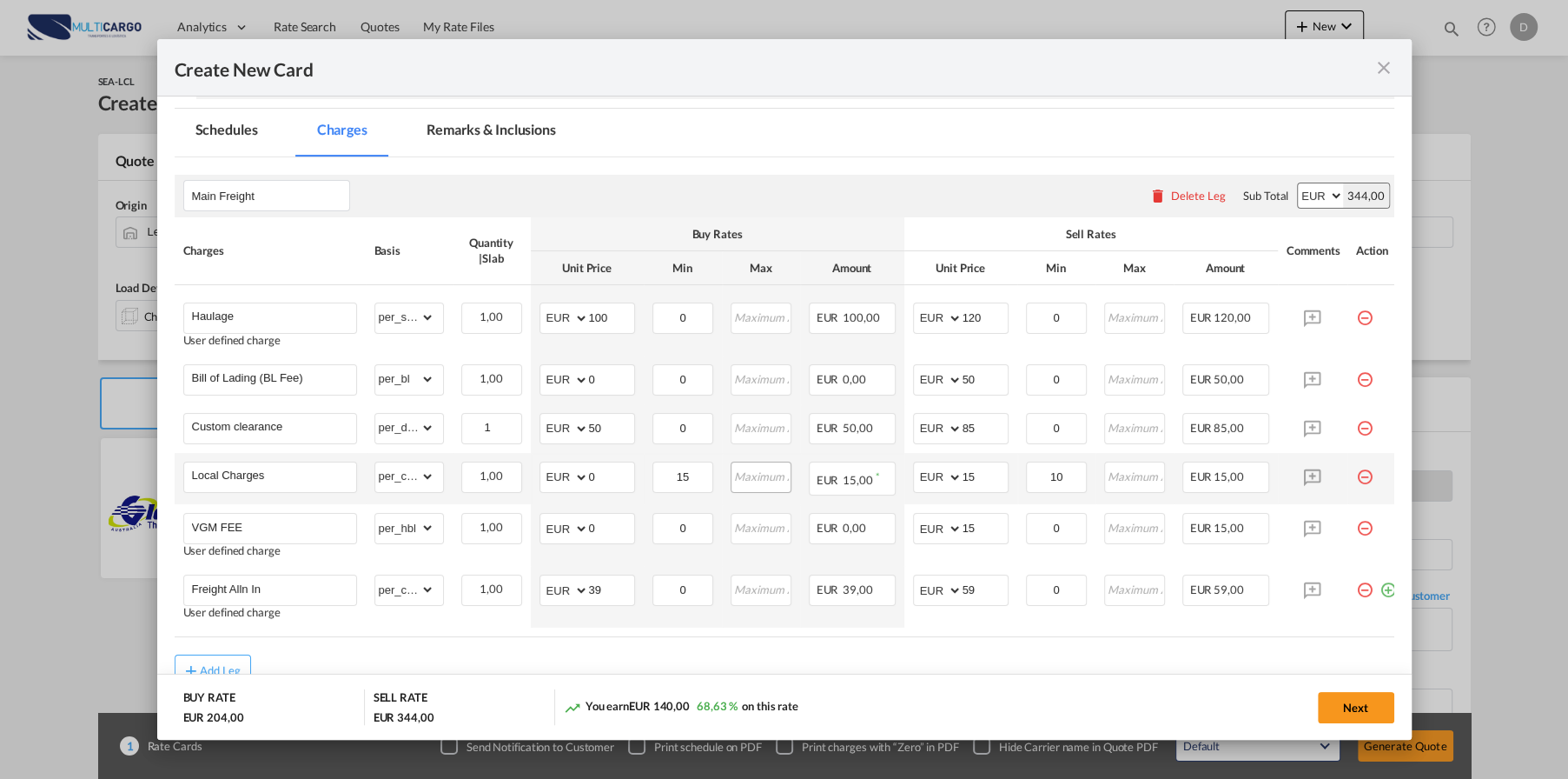
scroll to position [348, 0]
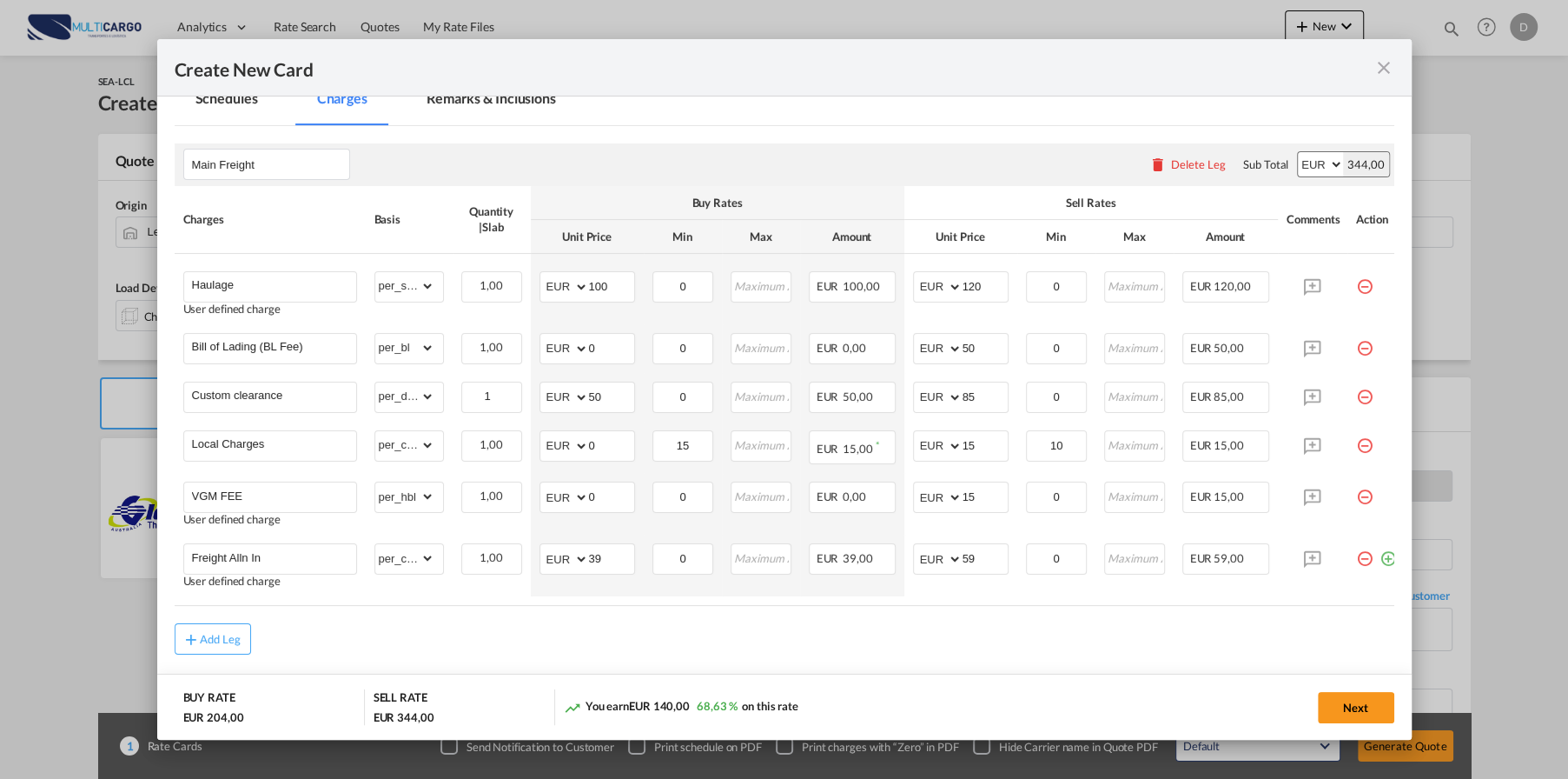
click at [1386, 70] on md-icon "icon-close fg-AAA8AD m-0 pointer" at bounding box center [1385, 67] width 21 height 21
